Goal: Task Accomplishment & Management: Complete application form

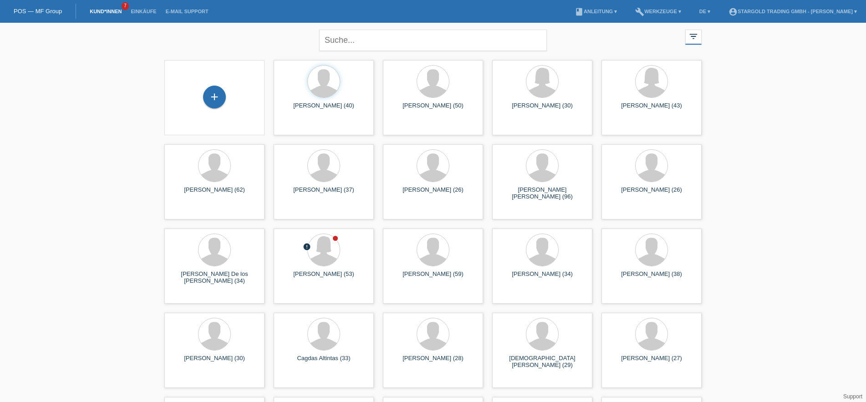
click at [226, 100] on div "+" at bounding box center [215, 98] width 86 height 24
click at [207, 97] on div "+" at bounding box center [214, 97] width 23 height 23
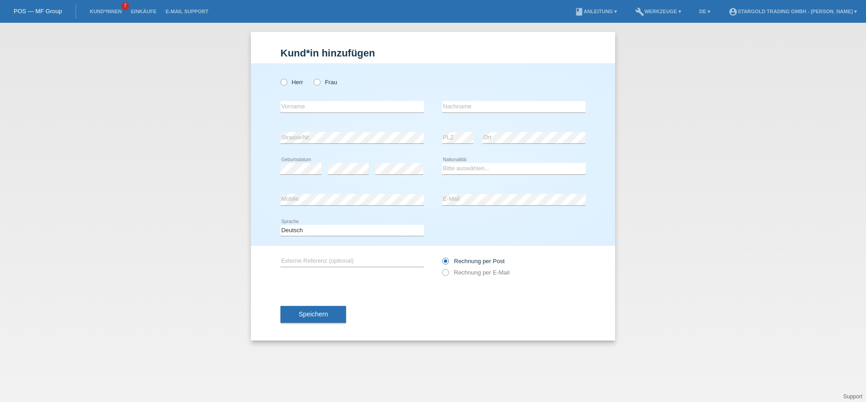
click at [322, 77] on div "Herr Frau" at bounding box center [352, 82] width 143 height 19
click at [320, 87] on div "Herr Frau" at bounding box center [352, 82] width 143 height 19
click at [312, 77] on icon at bounding box center [312, 77] width 0 height 0
click at [319, 82] on input "Frau" at bounding box center [317, 82] width 6 height 6
radio input "true"
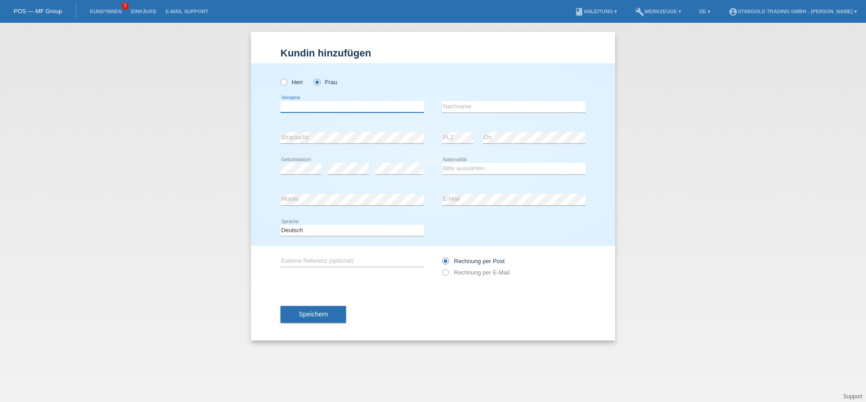
click at [320, 110] on input "text" at bounding box center [352, 106] width 143 height 11
paste input "[PERSON_NAME]"
type input "[PERSON_NAME]"
click at [485, 103] on input "text" at bounding box center [513, 106] width 143 height 11
paste input "[PERSON_NAME]"
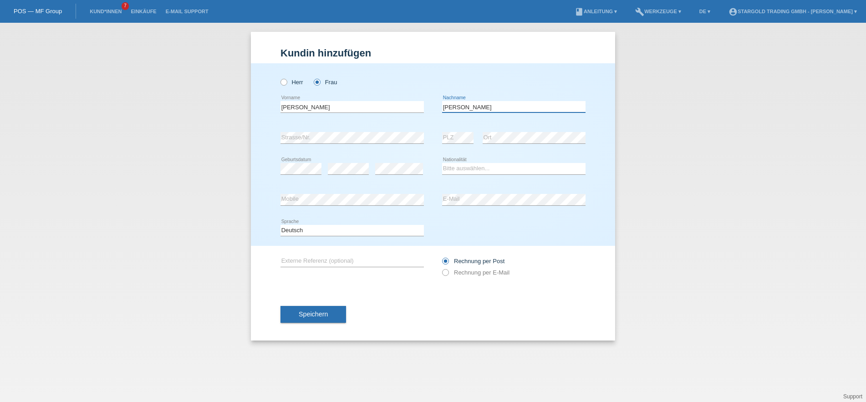
type input "[PERSON_NAME]"
click at [622, 176] on div "Kund*in hinzufügen Kunde hinzufügen Kundin hinzufügen Herr Frau Marion error Vo…" at bounding box center [433, 212] width 866 height 379
click at [442, 163] on select "Bitte auswählen... Schweiz Deutschland Liechtenstein Österreich ------------ Af…" at bounding box center [513, 168] width 143 height 11
select select "DE"
click option "Deutschland" at bounding box center [0, 0] width 0 height 0
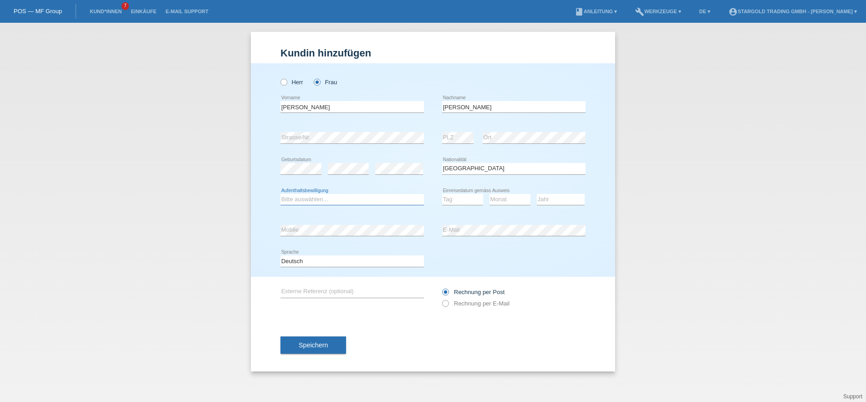
click at [281, 194] on select "Bitte auswählen... C B B - Flüchtlingsstatus Andere" at bounding box center [352, 199] width 143 height 11
select select "B"
click option "B" at bounding box center [0, 0] width 0 height 0
click at [442, 194] on select "Tag 01 02 03 04 05 06 07 08 09 10 11" at bounding box center [462, 199] width 41 height 11
select select "01"
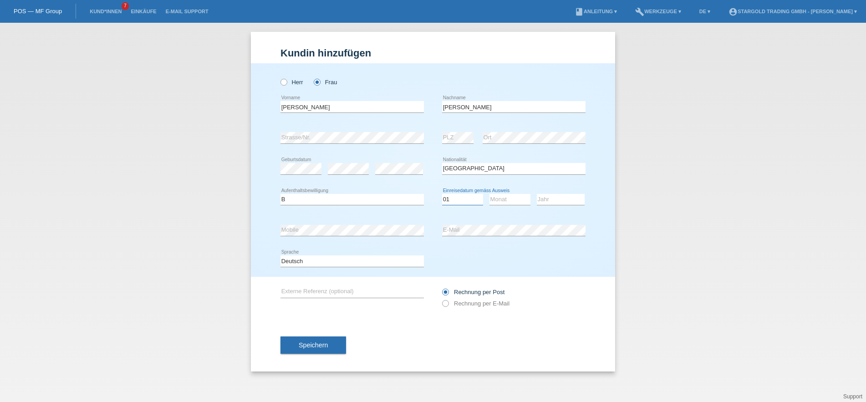
click option "01" at bounding box center [0, 0] width 0 height 0
click at [490, 194] on select "Monat 01 02 03 04 05 06 07 08 09 10 11" at bounding box center [510, 199] width 41 height 11
select select "07"
click option "07" at bounding box center [0, 0] width 0 height 0
click at [537, 194] on select "Jahr 2025 2024 2023 2022 2021 2020 2019 2018 2017 2016 2015 2014 2013 2012 2011…" at bounding box center [561, 199] width 48 height 11
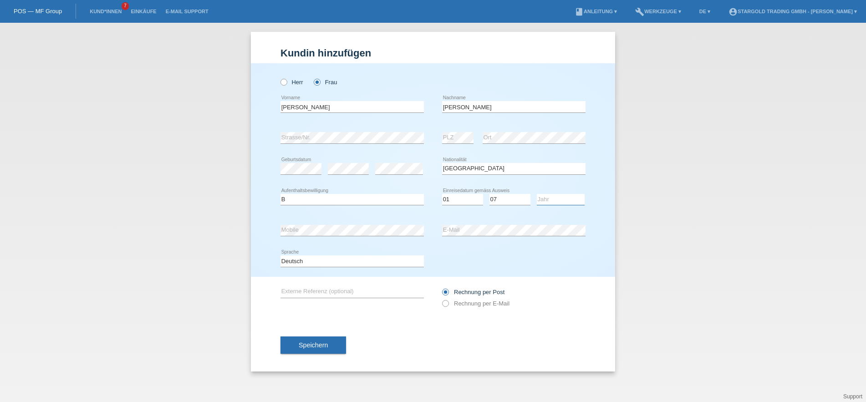
select select "2025"
click option "2025" at bounding box center [0, 0] width 0 height 0
click at [492, 304] on label "Rechnung per E-Mail" at bounding box center [475, 303] width 67 height 7
click at [448, 304] on input "Rechnung per E-Mail" at bounding box center [445, 305] width 6 height 11
radio input "true"
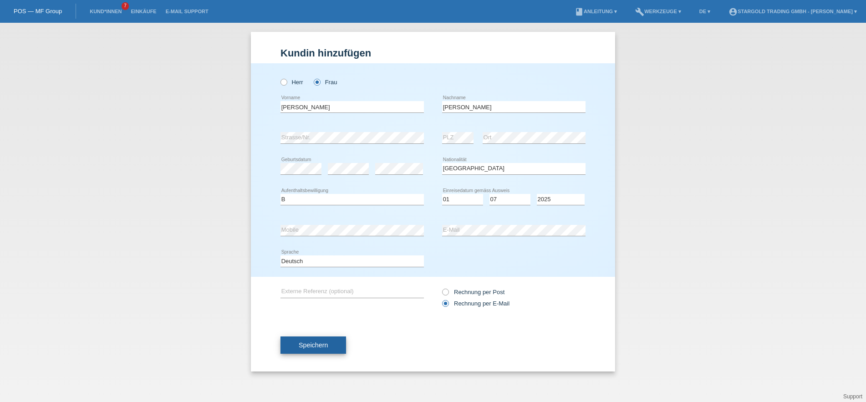
click at [332, 348] on button "Speichern" at bounding box center [314, 345] width 66 height 17
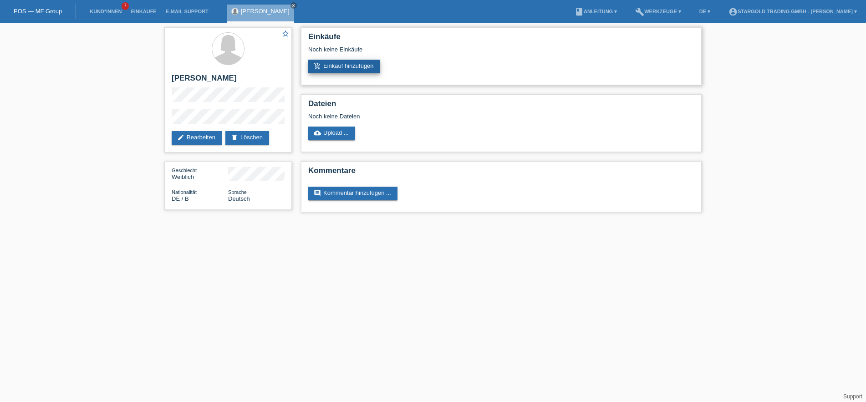
click at [353, 71] on link "add_shopping_cart Einkauf hinzufügen" at bounding box center [344, 67] width 72 height 14
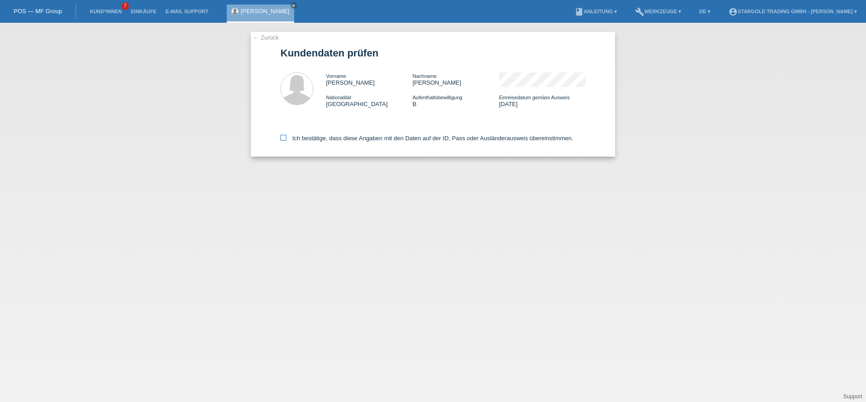
click at [340, 138] on label "Ich bestätige, dass diese Angaben mit den Daten auf der ID, Pass oder Ausländer…" at bounding box center [427, 138] width 293 height 7
click at [287, 138] on input "Ich bestätige, dass diese Angaben mit den Daten auf der ID, Pass oder Ausländer…" at bounding box center [284, 138] width 6 height 6
checkbox input "true"
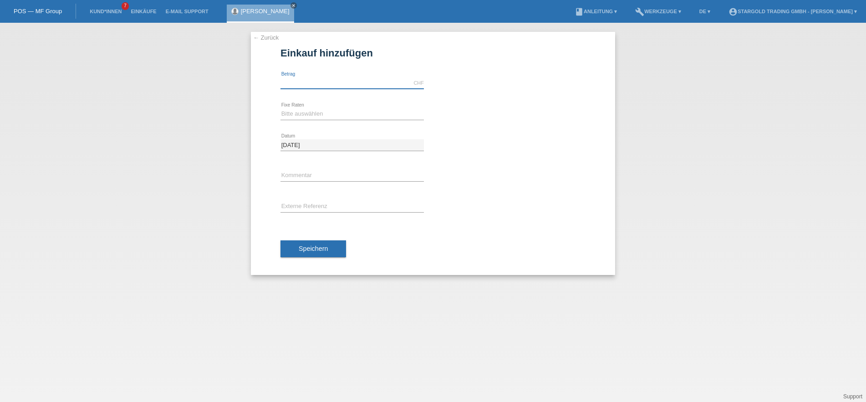
click at [352, 84] on input "text" at bounding box center [352, 82] width 143 height 11
type input "11790.00"
click at [281, 108] on select "Bitte auswählen 6 Raten 12 Raten 18 Raten 24 Raten 36 Raten 48 Raten" at bounding box center [352, 113] width 143 height 11
select select "496"
click option "36 Raten" at bounding box center [0, 0] width 0 height 0
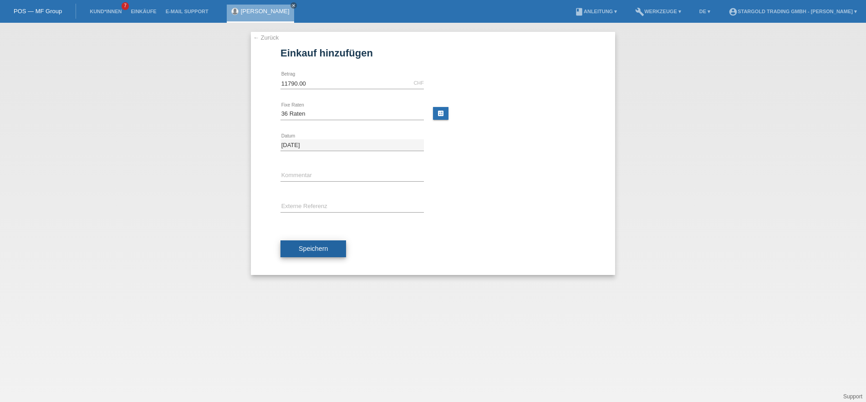
click at [318, 244] on button "Speichern" at bounding box center [314, 249] width 66 height 17
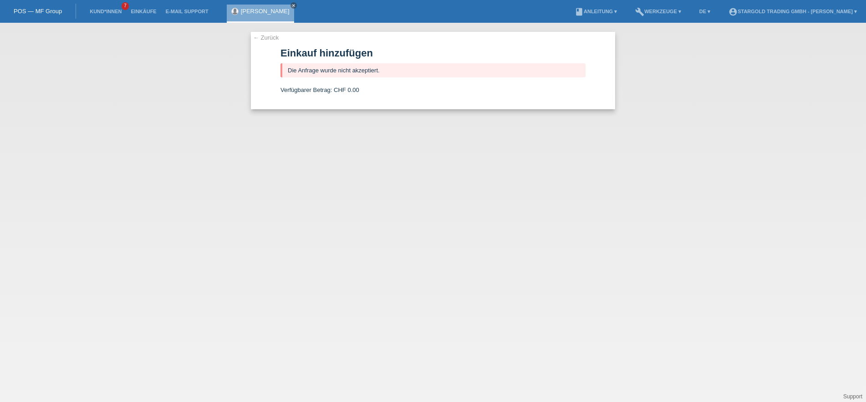
click at [271, 37] on link "← Zurück" at bounding box center [266, 37] width 26 height 7
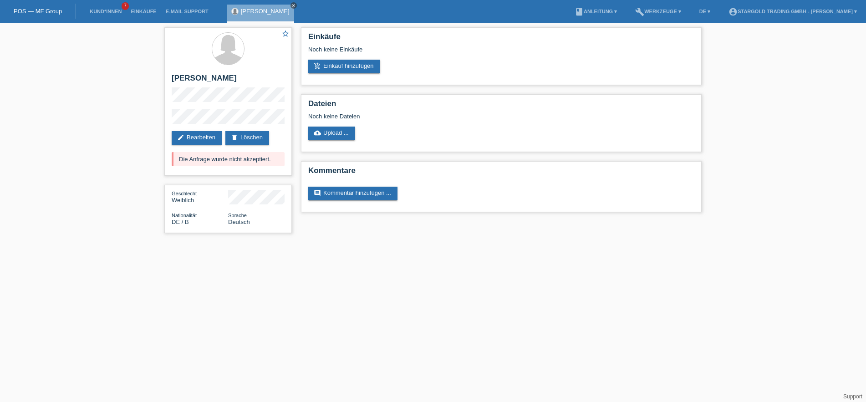
click at [292, 5] on icon "close" at bounding box center [294, 5] width 5 height 5
